Goal: Task Accomplishment & Management: Use online tool/utility

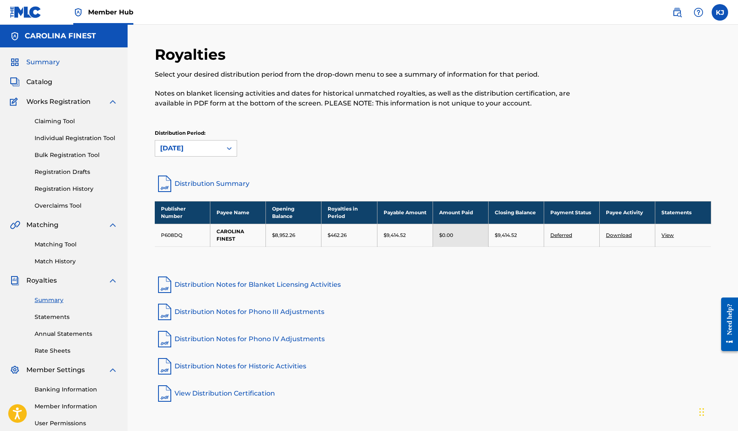
click at [49, 63] on span "Summary" at bounding box center [42, 62] width 33 height 10
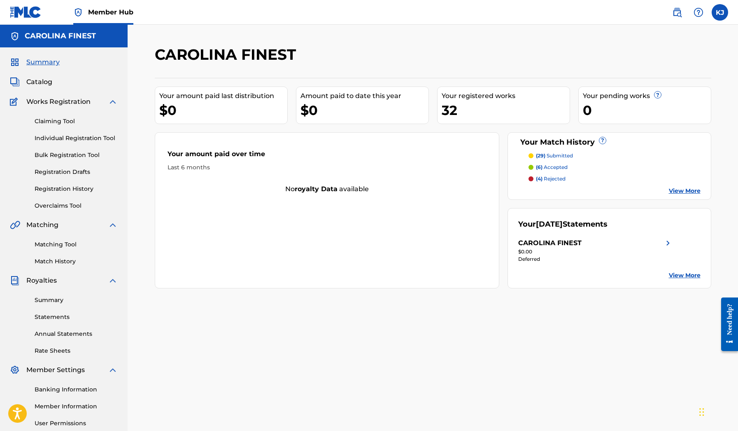
click at [49, 63] on span "Summary" at bounding box center [42, 62] width 33 height 10
click at [45, 84] on span "Catalog" at bounding box center [39, 82] width 26 height 10
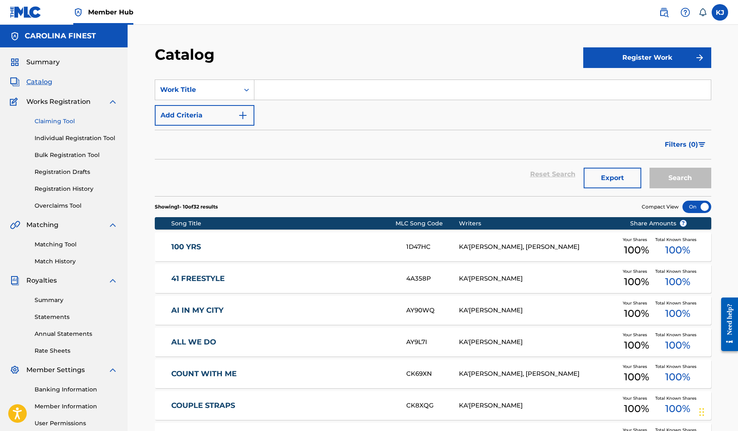
click at [63, 124] on link "Claiming Tool" at bounding box center [76, 121] width 83 height 9
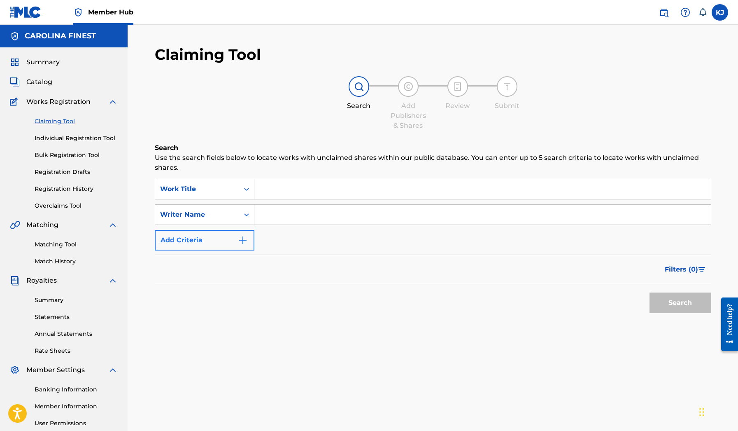
click at [246, 240] on img "Search Form" at bounding box center [243, 240] width 10 height 10
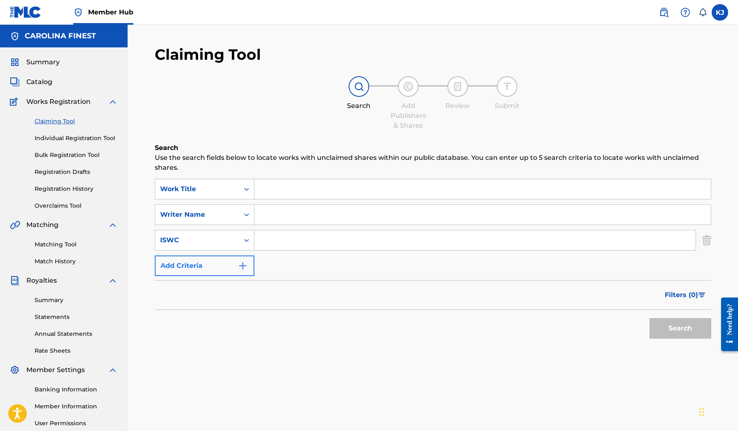
click at [244, 257] on button "Add Criteria" at bounding box center [205, 265] width 100 height 21
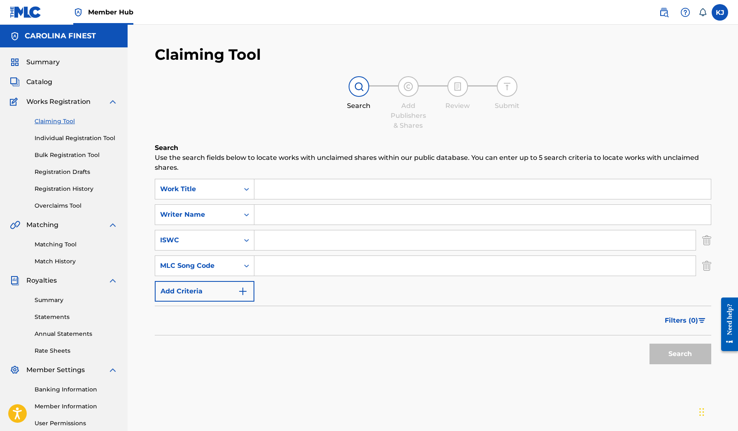
click at [255, 277] on div "SearchWithCriteriacf01e494-53dd-4111-8d68-400b91997201 Work Title SearchWithCri…" at bounding box center [433, 240] width 556 height 123
click at [244, 284] on button "Add Criteria" at bounding box center [205, 291] width 100 height 21
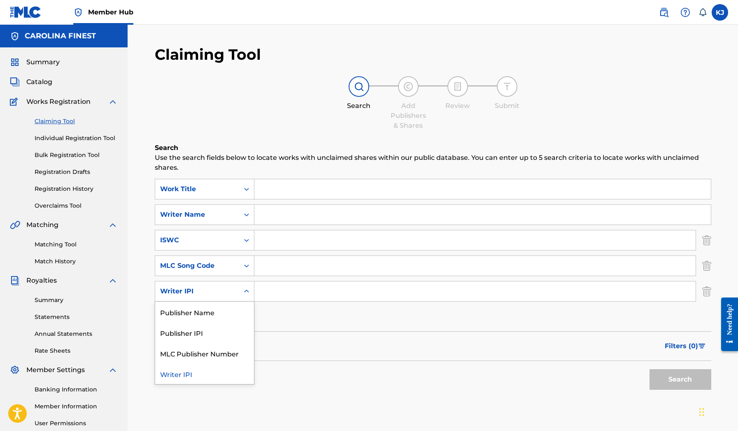
click at [250, 292] on icon "Search Form" at bounding box center [246, 291] width 8 height 8
click at [281, 191] on input "Search Form" at bounding box center [482, 189] width 456 height 20
click at [281, 211] on input "Search Form" at bounding box center [482, 215] width 456 height 20
paste input "Tavares Taylor"
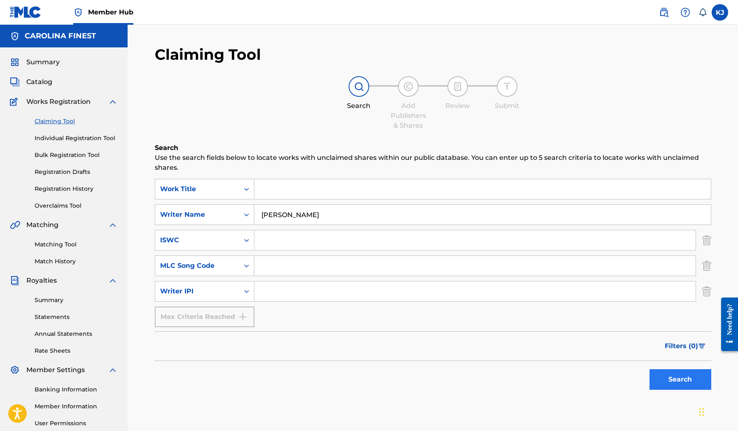
type input "Tavares Taylor"
click at [656, 372] on button "Search" at bounding box center [680, 379] width 62 height 21
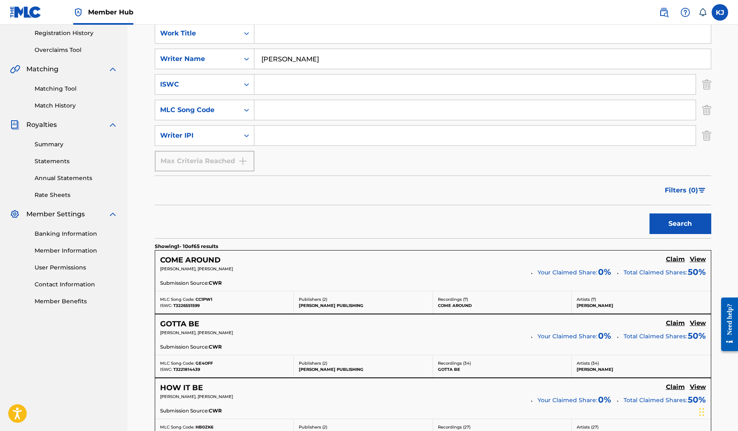
scroll to position [298, 0]
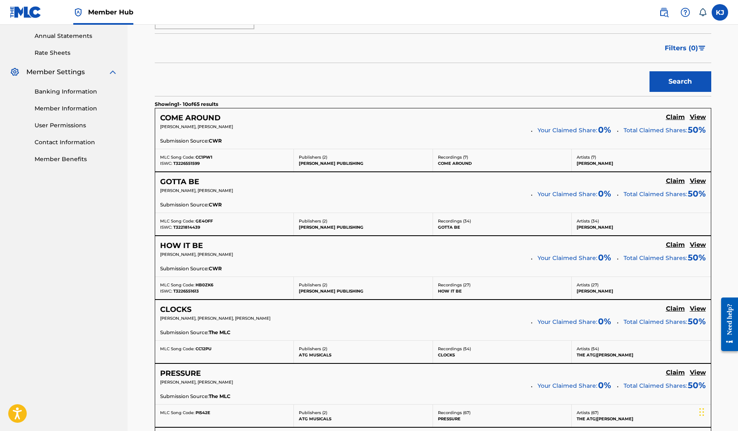
click at [341, 167] on div "Publishers ( 2 ) CHARLIE PARHAM PUBLISHING" at bounding box center [363, 160] width 139 height 22
click at [223, 118] on div "COME AROUND" at bounding box center [195, 117] width 70 height 9
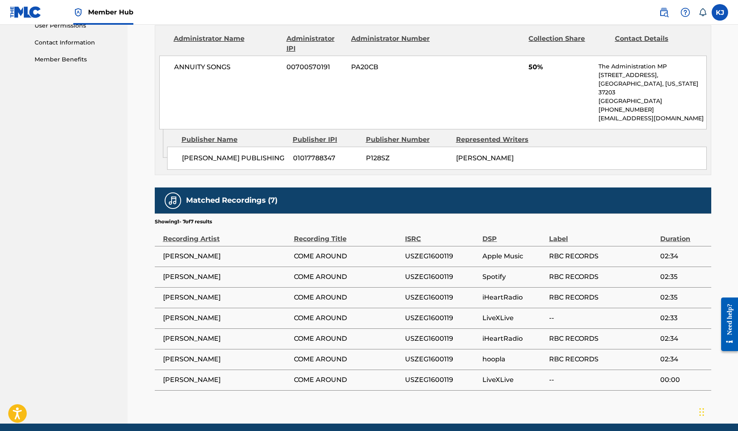
scroll to position [405, 0]
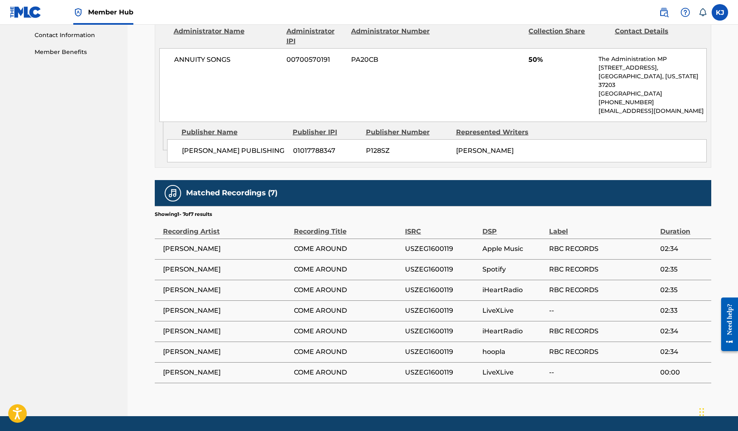
click at [188, 247] on span "LIL REESE" at bounding box center [226, 249] width 127 height 10
drag, startPoint x: 360, startPoint y: 244, endPoint x: 161, endPoint y: 248, distance: 198.8
click at [161, 248] on tr "LIL REESE COME AROUND USZEG1600119 Apple Music RBC RECORDS 02:34" at bounding box center [433, 248] width 556 height 21
copy tr "LIL REESE COME AROUND"
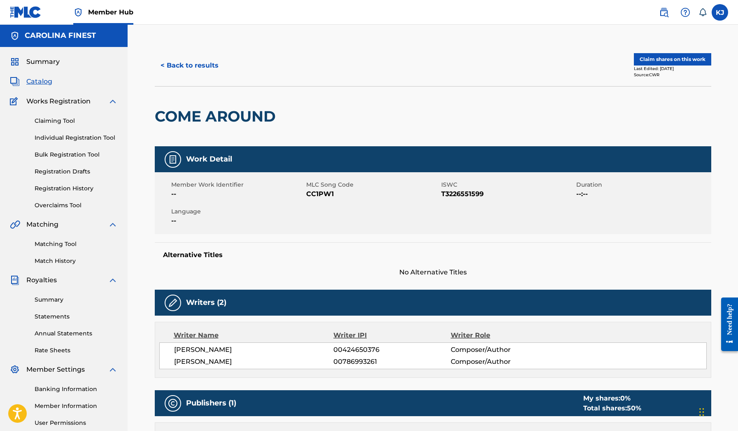
scroll to position [3, 0]
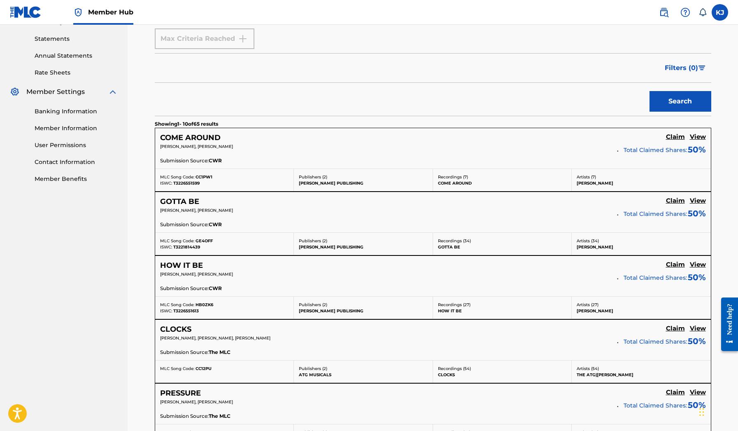
scroll to position [289, 0]
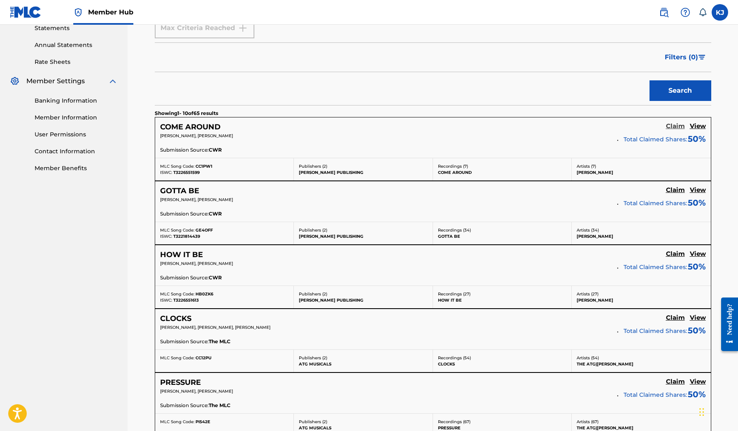
click at [672, 128] on h5 "Claim" at bounding box center [675, 126] width 19 height 8
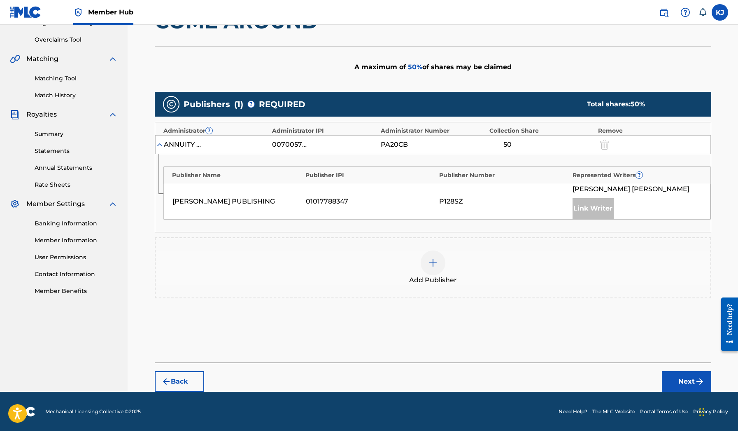
click at [427, 265] on div at bounding box center [433, 262] width 25 height 25
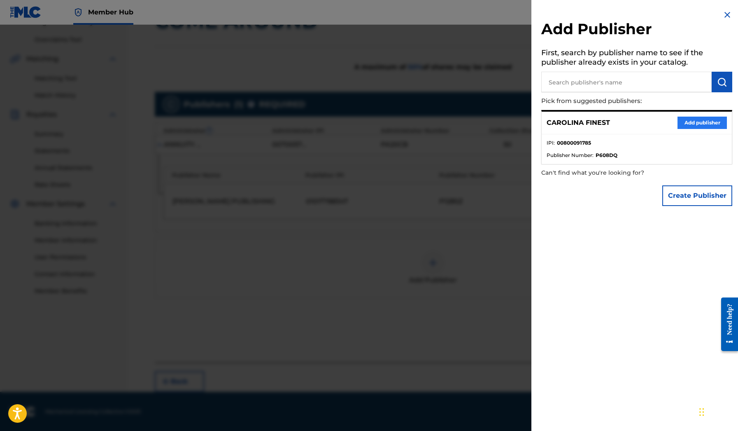
click at [689, 122] on button "Add publisher" at bounding box center [701, 122] width 49 height 12
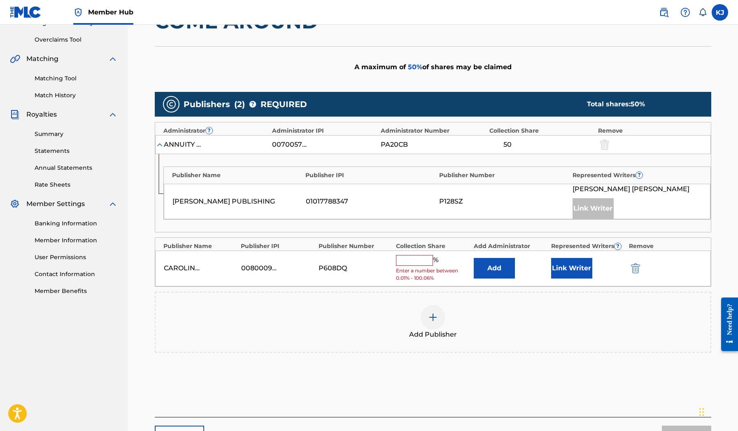
click at [419, 259] on input "text" at bounding box center [414, 260] width 37 height 11
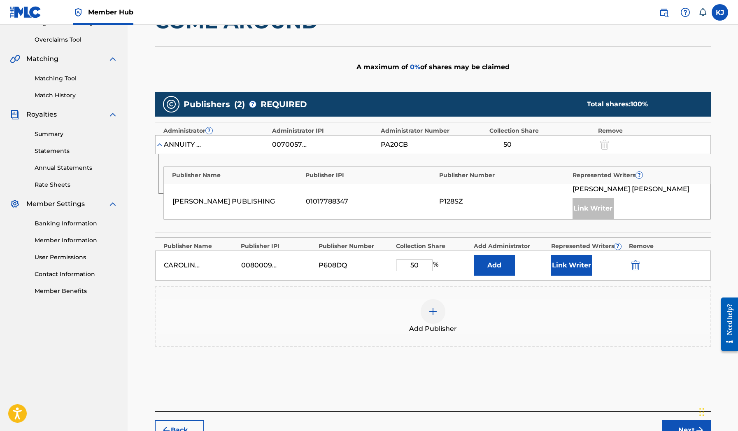
type input "50"
click at [496, 308] on div "Add Publisher" at bounding box center [433, 316] width 555 height 35
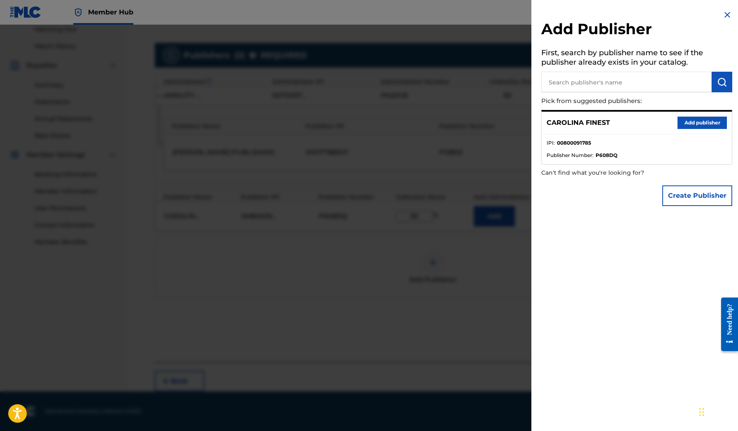
scroll to position [214, 0]
click at [724, 12] on img at bounding box center [727, 15] width 10 height 10
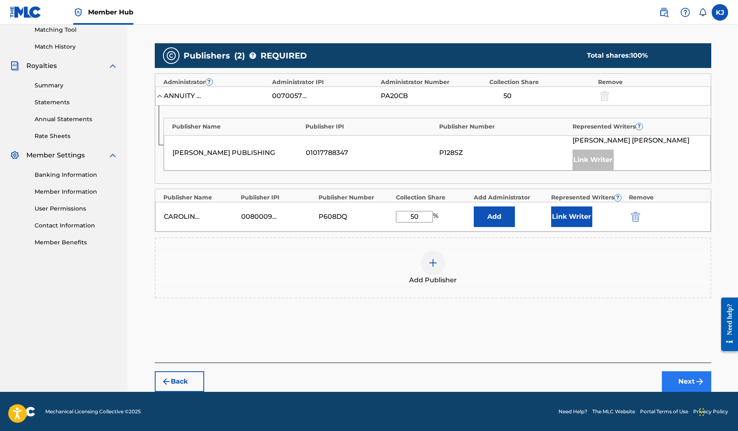
click at [684, 382] on button "Next" at bounding box center [686, 381] width 49 height 21
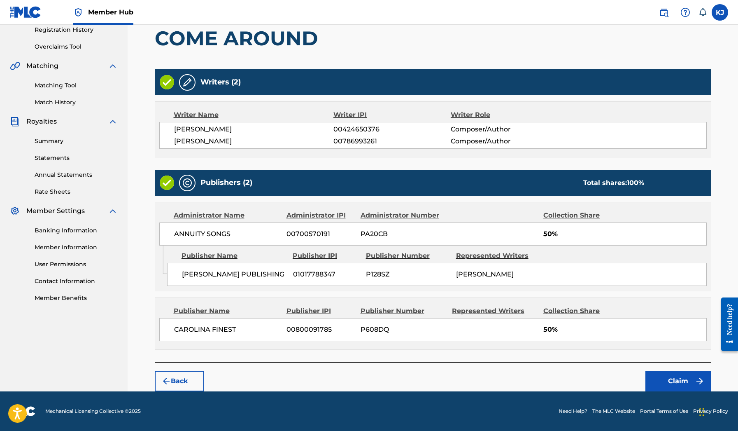
scroll to position [165, 0]
click at [666, 377] on button "Claim" at bounding box center [678, 380] width 66 height 21
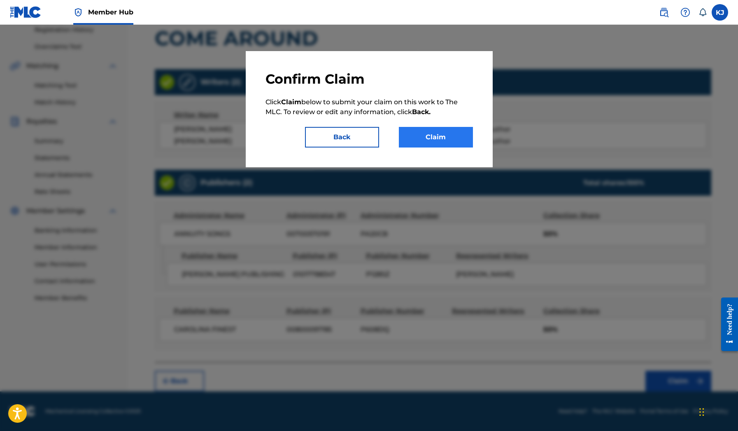
click at [437, 141] on button "Claim" at bounding box center [436, 137] width 74 height 21
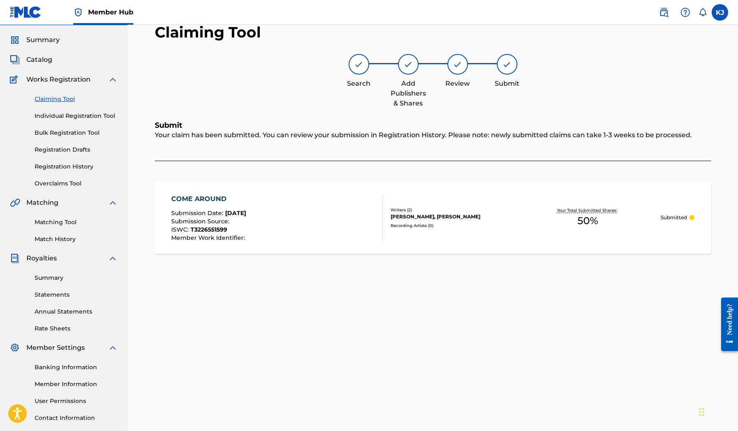
scroll to position [9, 0]
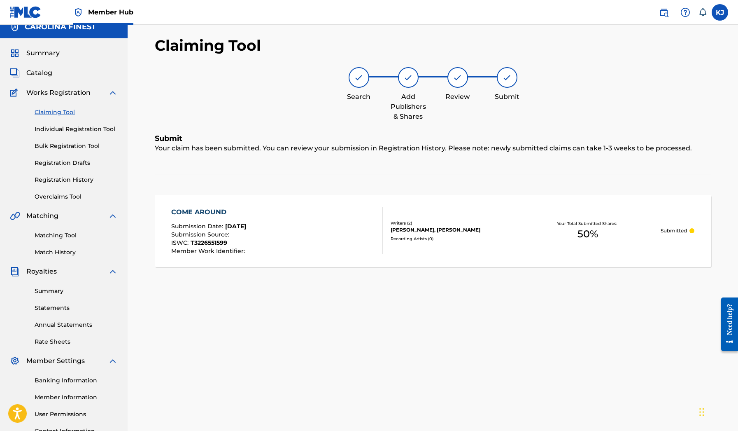
click at [59, 111] on link "Claiming Tool" at bounding box center [76, 112] width 83 height 9
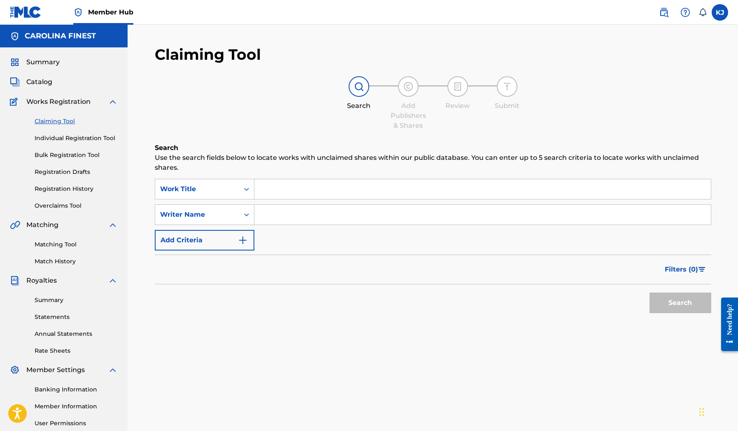
click at [280, 186] on input "Search Form" at bounding box center [482, 189] width 456 height 20
click at [265, 217] on input "Search Form" at bounding box center [482, 215] width 456 height 20
paste input "LIL REESE COME AROUND"
click at [392, 214] on input "LIL REESE COME AROUND" at bounding box center [482, 215] width 456 height 20
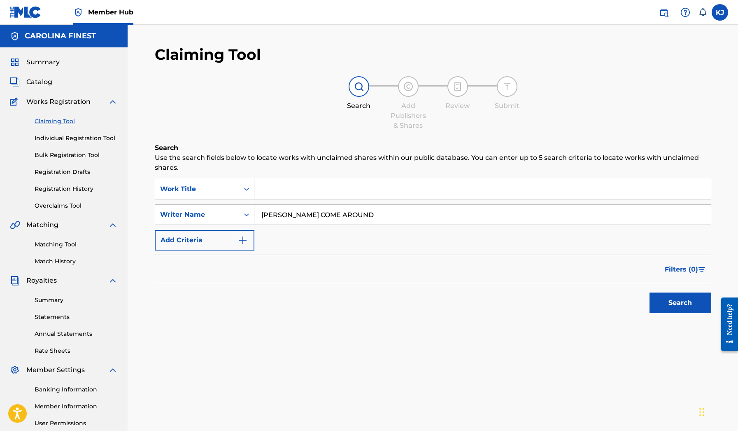
click at [392, 214] on input "LIL REESE COME AROUND" at bounding box center [482, 215] width 456 height 20
click at [332, 216] on input "LIL REESE COME AROUND" at bounding box center [482, 215] width 456 height 20
paste input "Tavares Taylor"
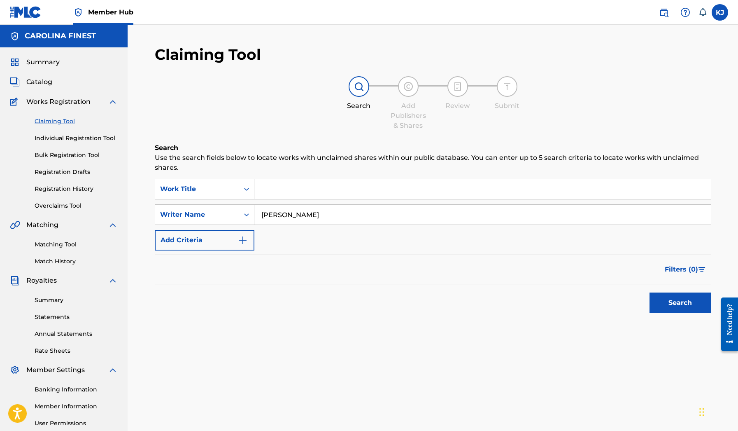
type input "Tavares Taylor"
click at [680, 303] on button "Search" at bounding box center [680, 302] width 62 height 21
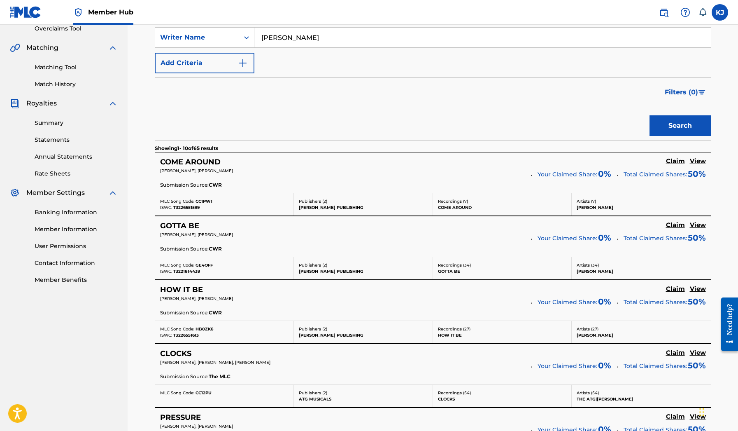
scroll to position [191, 0]
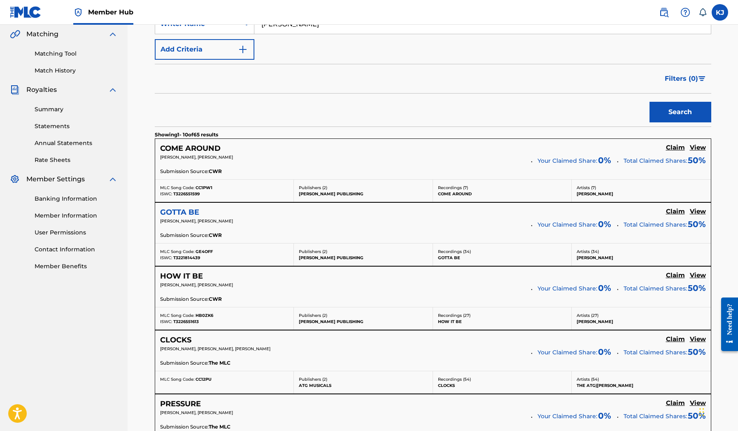
click at [190, 211] on h5 "GOTTA BE" at bounding box center [179, 211] width 39 height 9
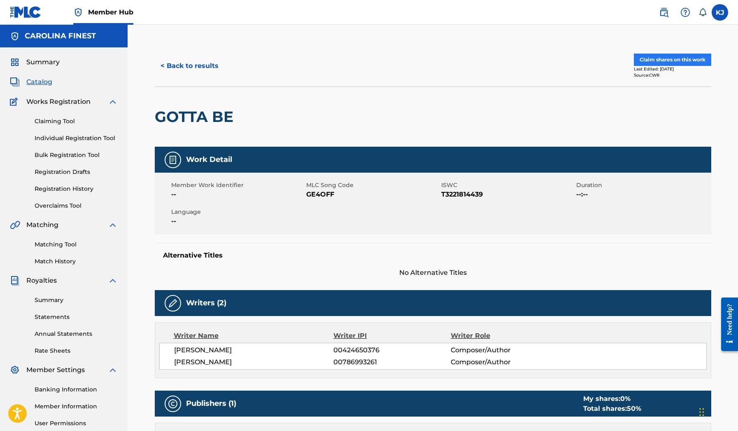
click at [682, 62] on button "Claim shares on this work" at bounding box center [672, 60] width 77 height 12
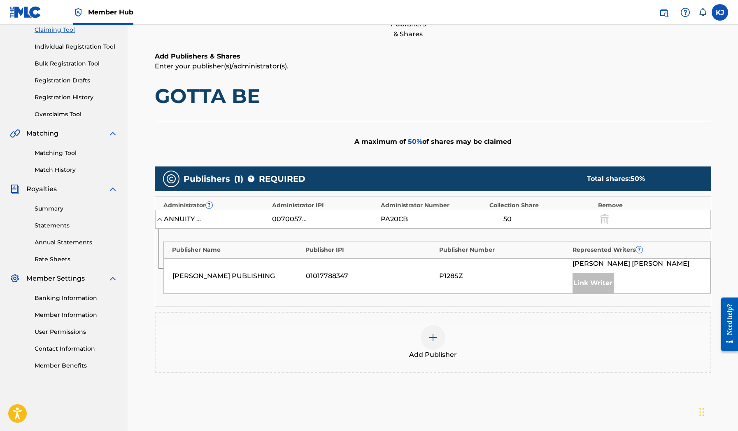
scroll to position [92, 0]
click at [452, 275] on div "P128SZ" at bounding box center [503, 275] width 129 height 10
click at [431, 335] on img at bounding box center [433, 337] width 10 height 10
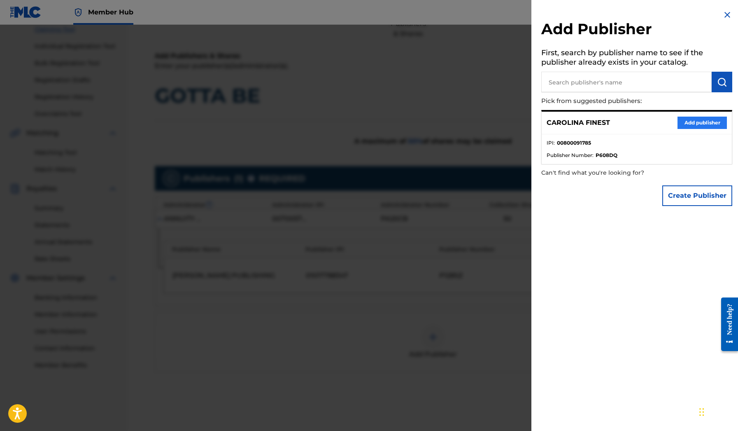
click at [685, 123] on button "Add publisher" at bounding box center [701, 122] width 49 height 12
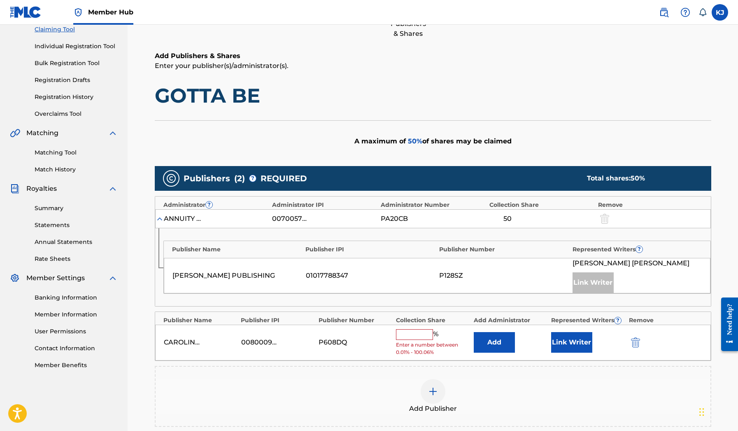
click at [415, 333] on input "text" at bounding box center [414, 334] width 37 height 11
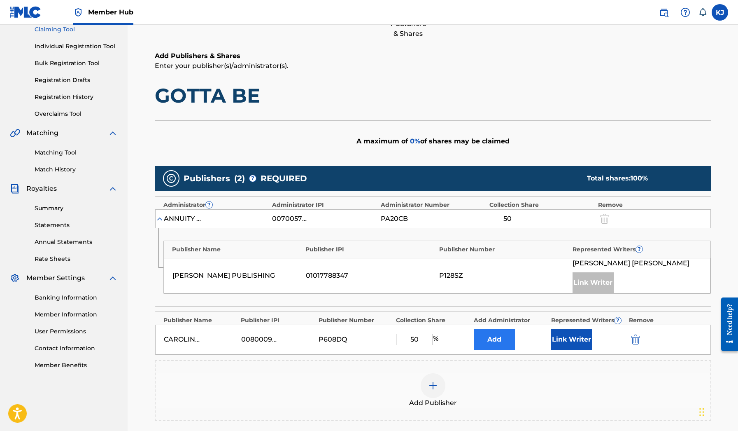
type input "50"
click at [505, 336] on button "Add" at bounding box center [494, 339] width 41 height 21
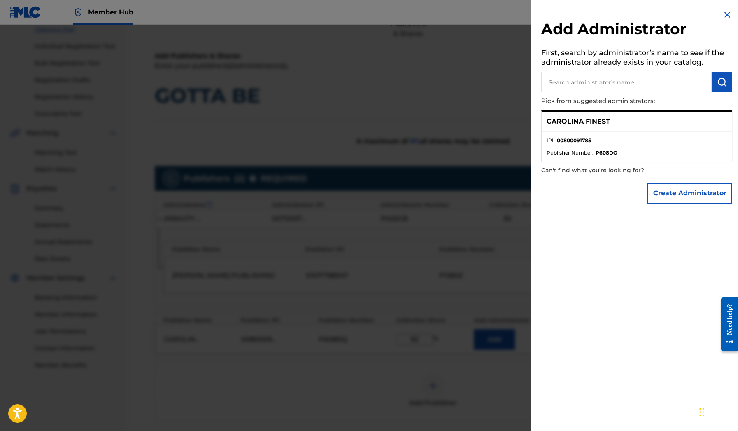
click at [724, 14] on img at bounding box center [727, 15] width 10 height 10
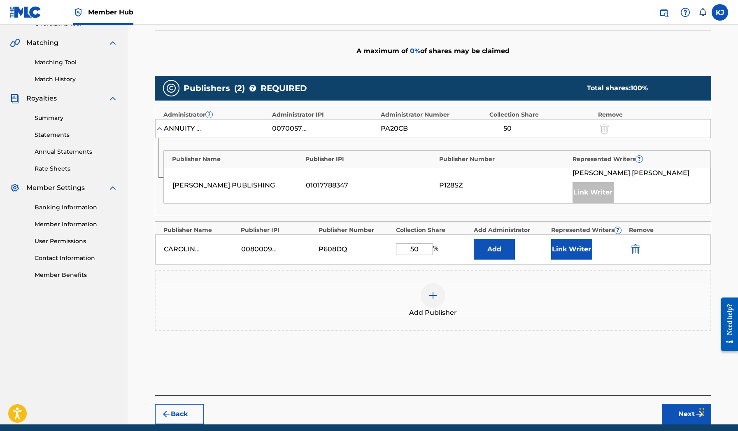
scroll to position [201, 0]
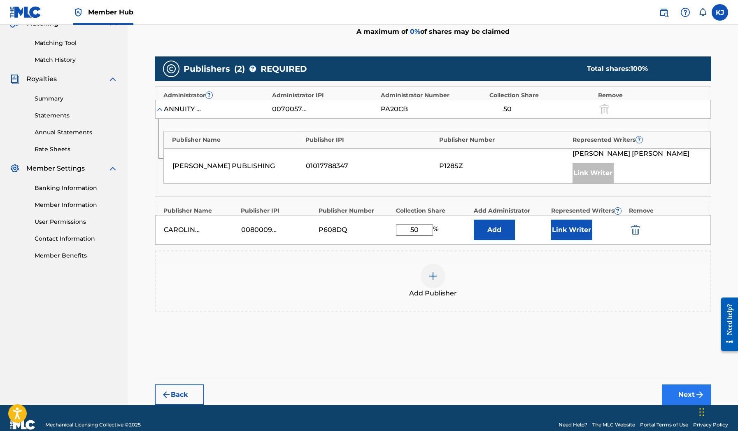
click at [684, 397] on button "Next" at bounding box center [686, 394] width 49 height 21
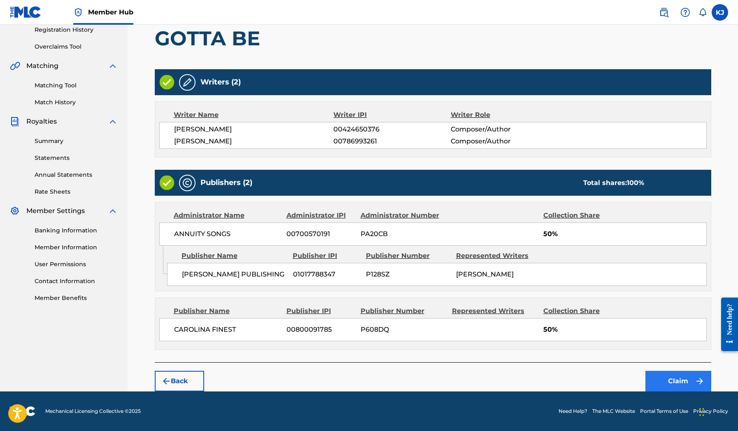
click at [675, 379] on button "Claim" at bounding box center [678, 380] width 66 height 21
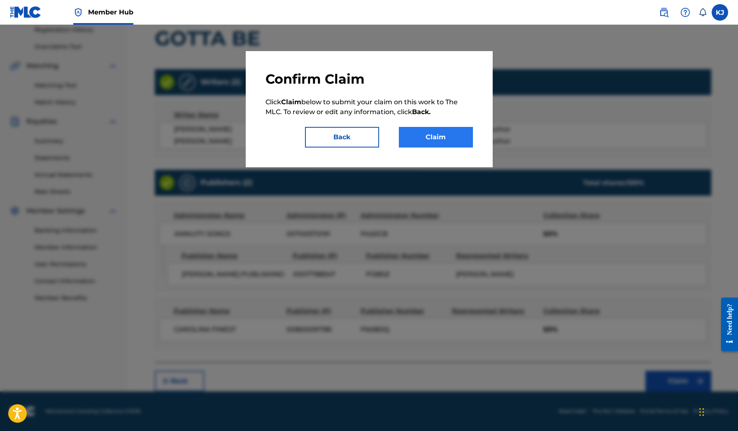
click at [438, 130] on button "Claim" at bounding box center [436, 137] width 74 height 21
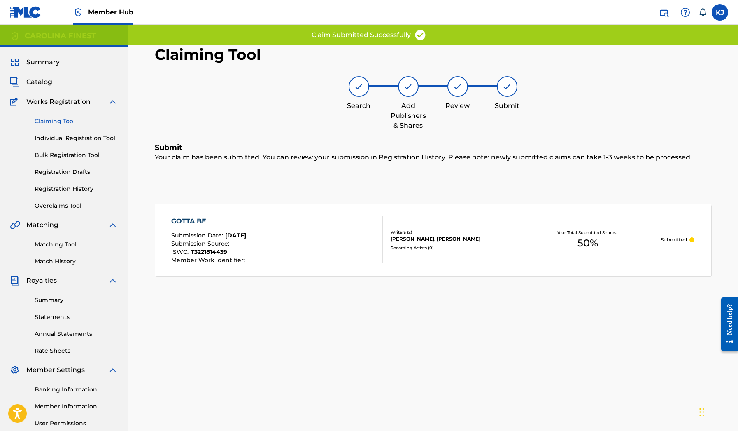
scroll to position [0, 0]
click at [61, 120] on link "Claiming Tool" at bounding box center [76, 121] width 83 height 9
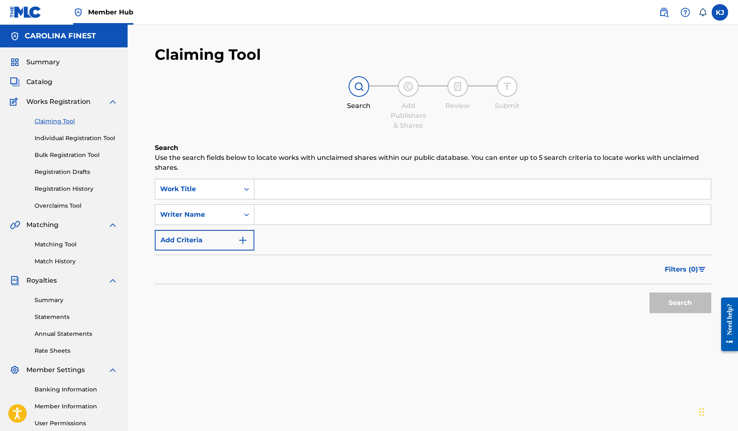
click at [302, 221] on input "Search Form" at bounding box center [482, 215] width 456 height 20
paste input "Tavares Taylor"
type input "Tavares Taylor"
click at [680, 303] on button "Search" at bounding box center [680, 302] width 62 height 21
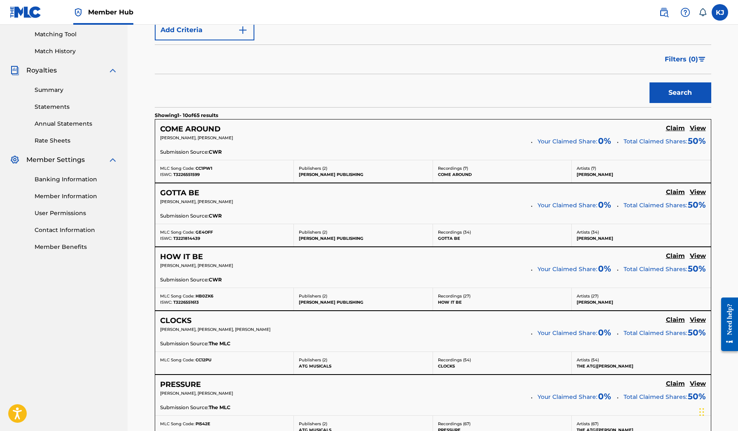
scroll to position [211, 0]
click at [675, 254] on h5 "Claim" at bounding box center [675, 255] width 19 height 8
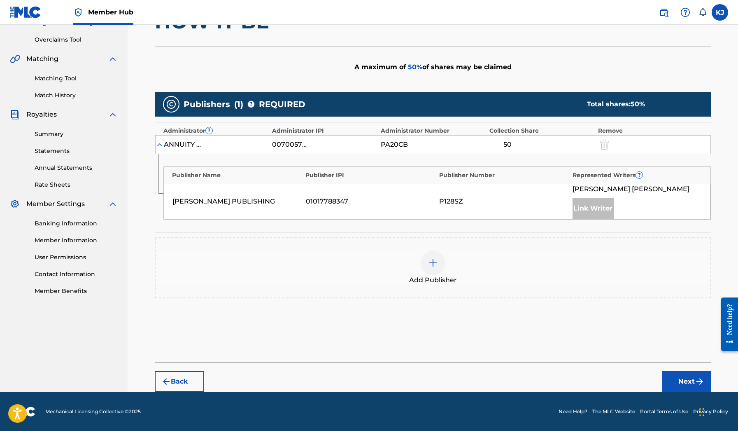
click at [438, 259] on img at bounding box center [433, 263] width 10 height 10
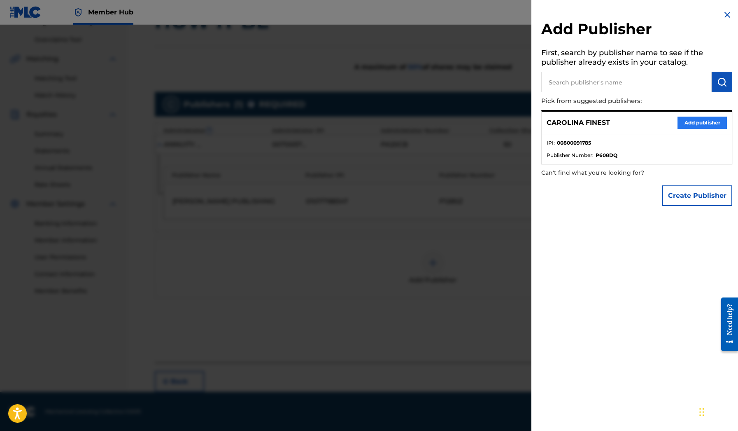
click at [701, 122] on button "Add publisher" at bounding box center [701, 122] width 49 height 12
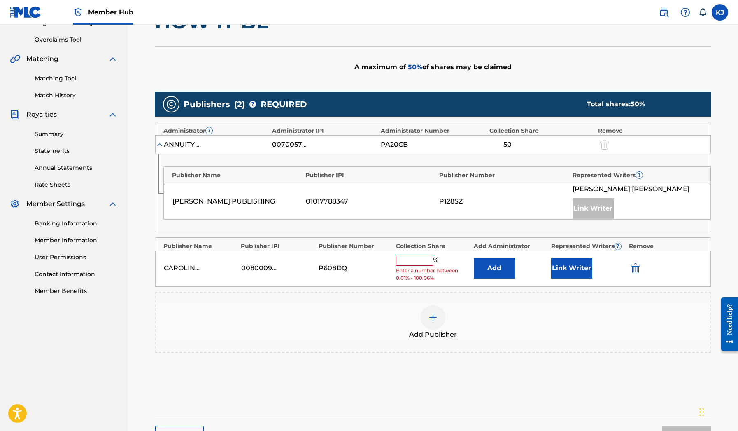
click at [427, 259] on input "text" at bounding box center [414, 260] width 37 height 11
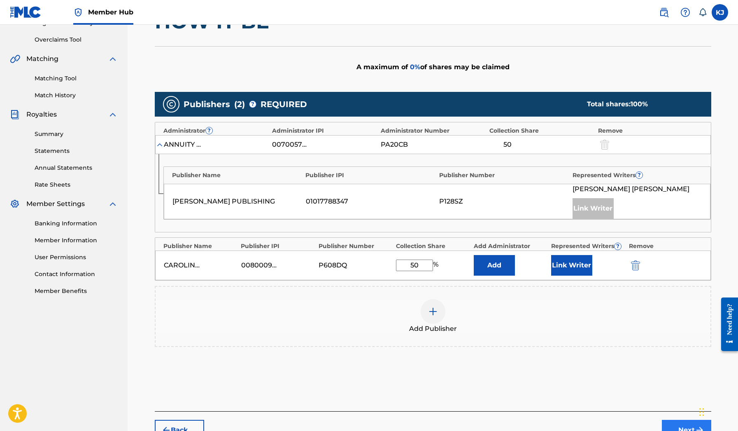
type input "50"
click at [686, 424] on button "Next" at bounding box center [686, 429] width 49 height 21
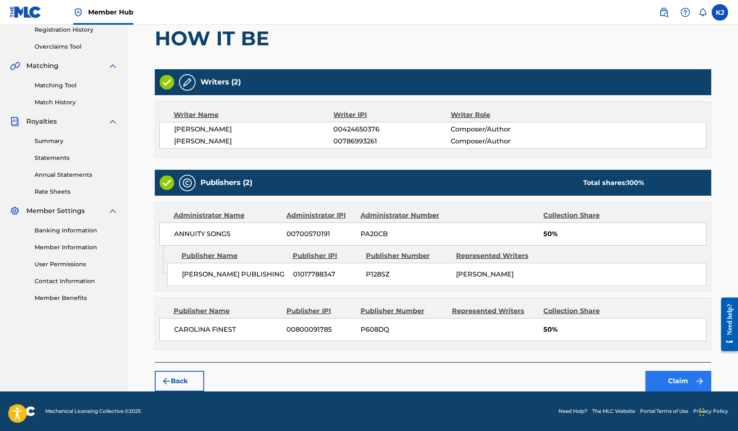
click at [675, 382] on button "Claim" at bounding box center [678, 380] width 66 height 21
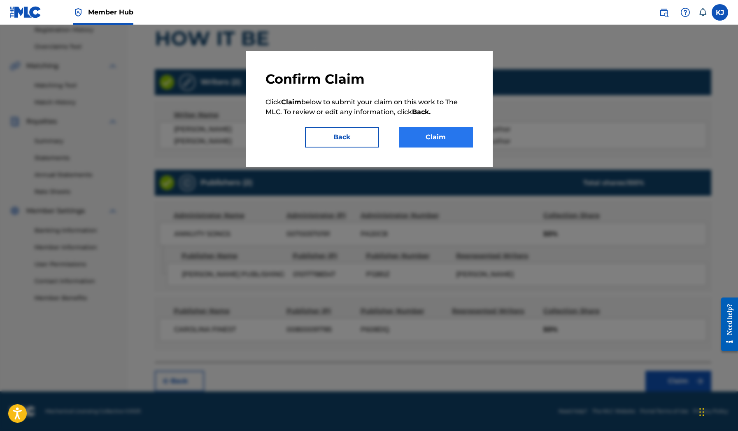
click at [444, 135] on button "Claim" at bounding box center [436, 137] width 74 height 21
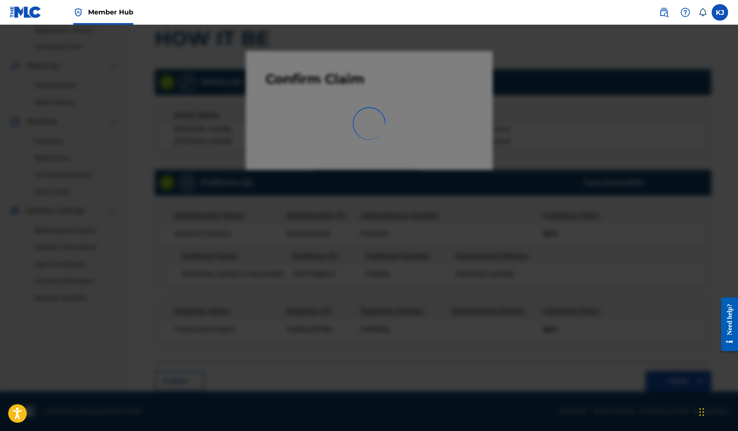
scroll to position [80, 0]
